Goal: Transaction & Acquisition: Purchase product/service

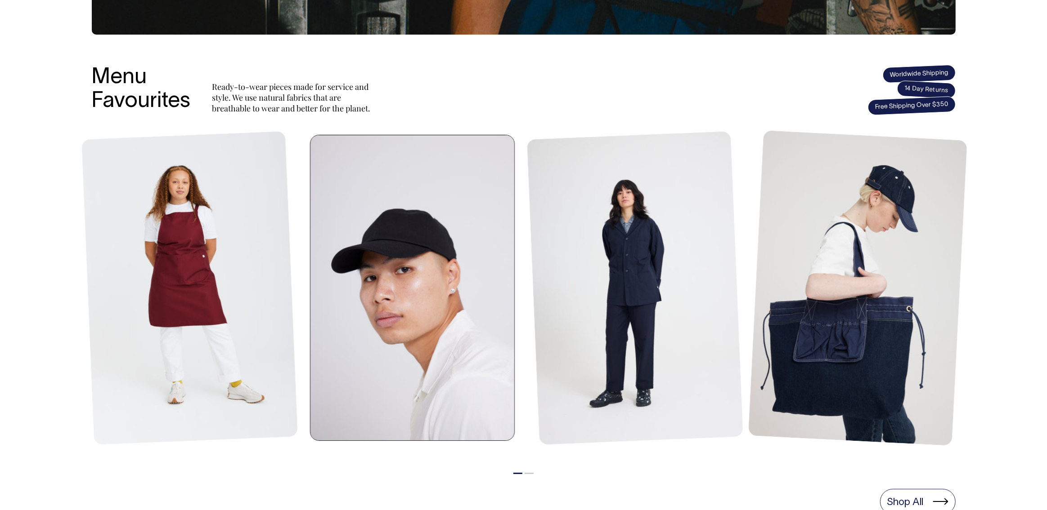
scroll to position [319, 0]
click at [425, 284] on link at bounding box center [414, 289] width 209 height 306
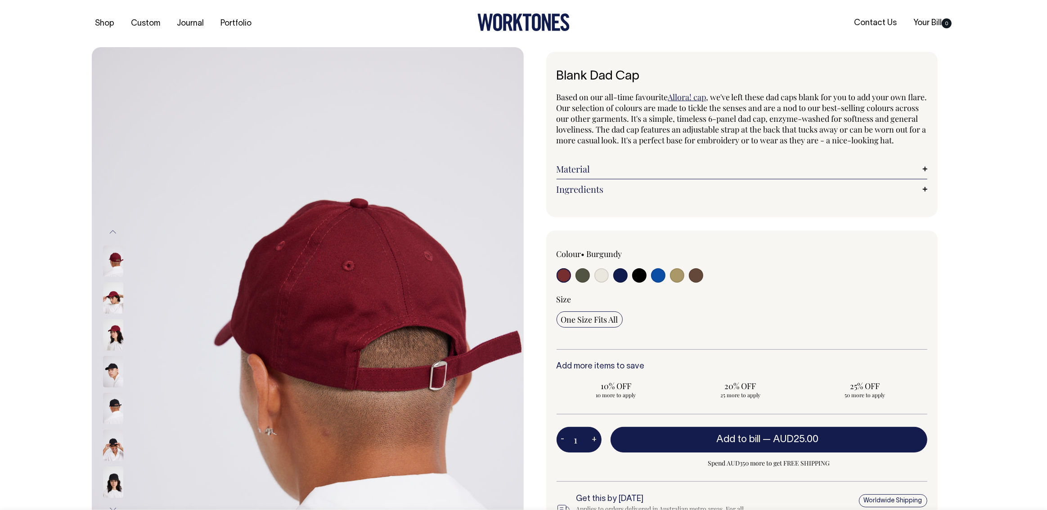
click at [697, 283] on input "radio" at bounding box center [696, 275] width 14 height 14
radio input "true"
select select "Espresso"
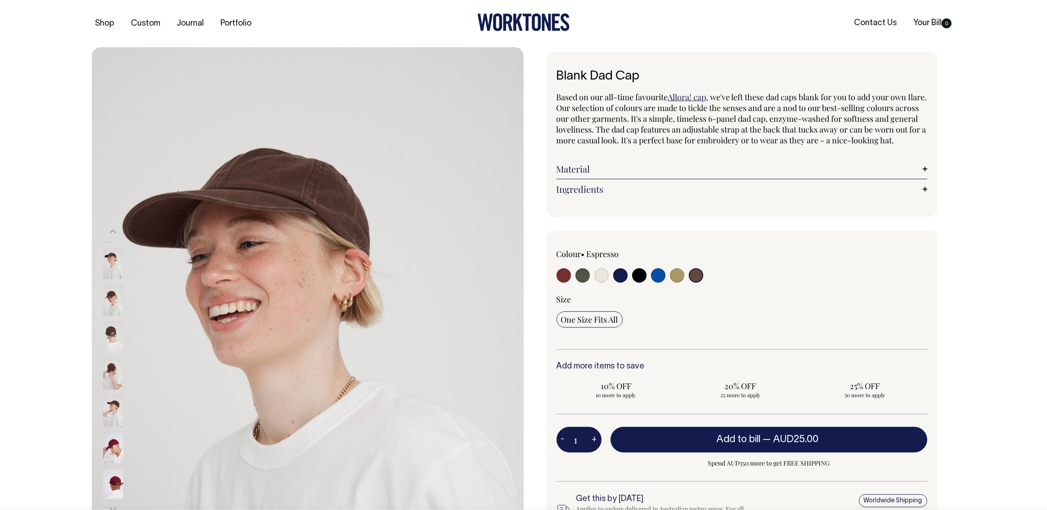
click at [497, 21] on icon at bounding box center [523, 22] width 92 height 18
